Goal: Transaction & Acquisition: Obtain resource

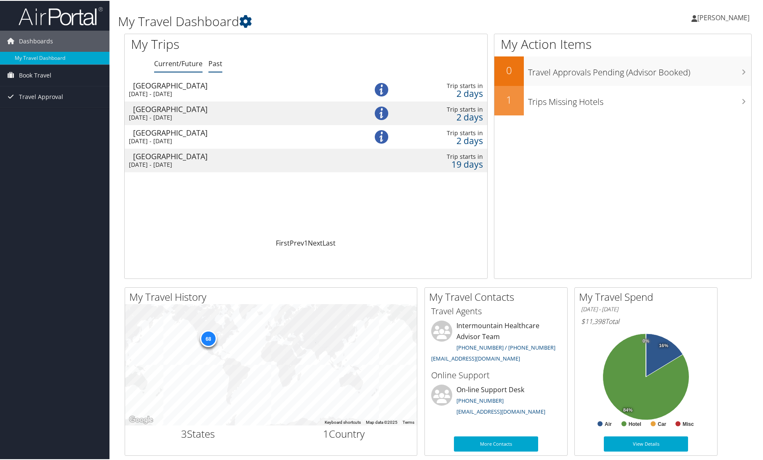
click at [213, 65] on link "Past" at bounding box center [215, 62] width 14 height 9
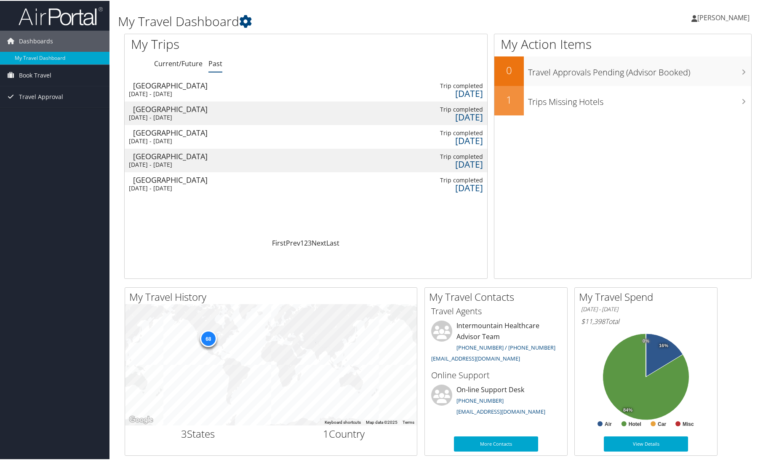
click at [198, 187] on div "[DATE] - [DATE]" at bounding box center [238, 187] width 219 height 8
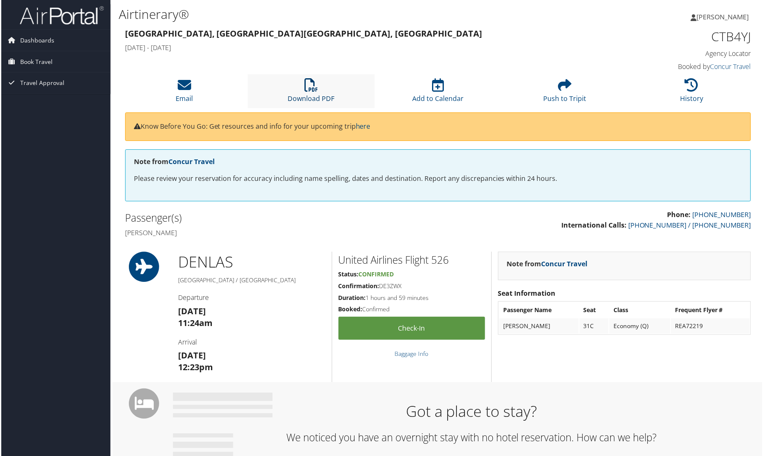
click at [311, 99] on link "Download PDF" at bounding box center [310, 93] width 47 height 20
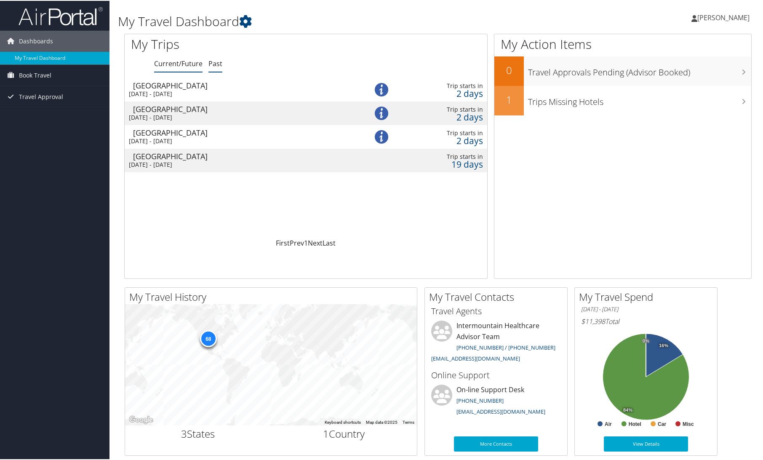
click at [214, 60] on link "Past" at bounding box center [215, 62] width 14 height 9
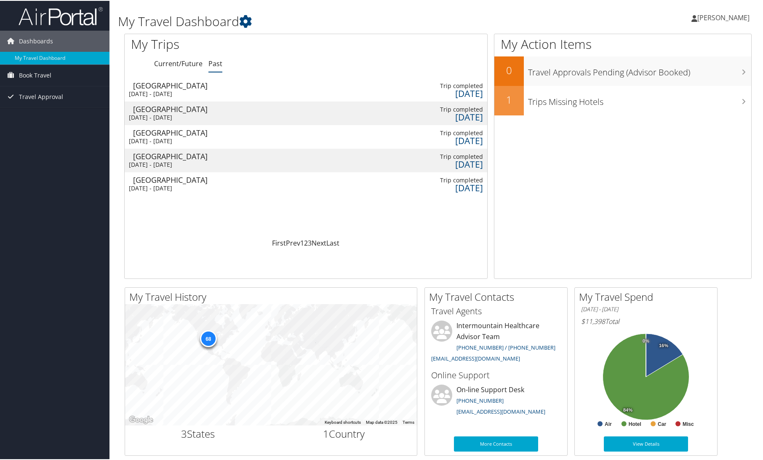
click at [221, 185] on div "[DATE] - [DATE]" at bounding box center [238, 187] width 219 height 8
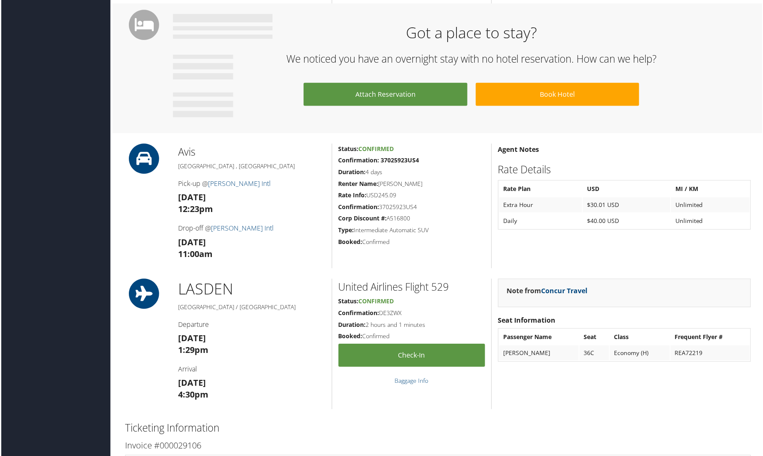
scroll to position [393, 0]
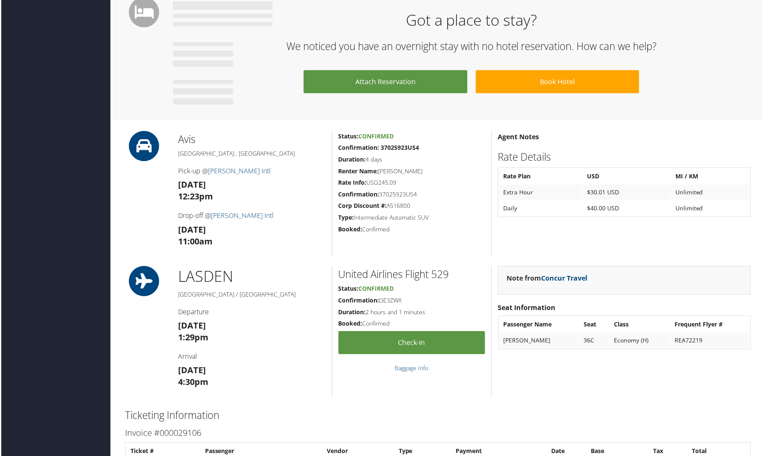
click at [419, 200] on div "Status: Confirmed Confirmation: 37025923US4 Duration: 4 days Renter Name: ANDRE…" at bounding box center [411, 193] width 160 height 125
